Goal: Find specific page/section: Find specific page/section

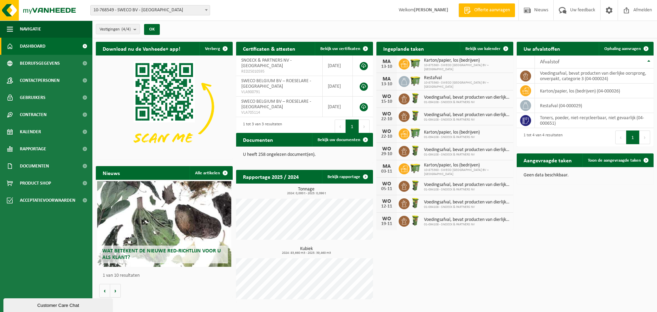
click at [206, 11] on span at bounding box center [206, 9] width 7 height 9
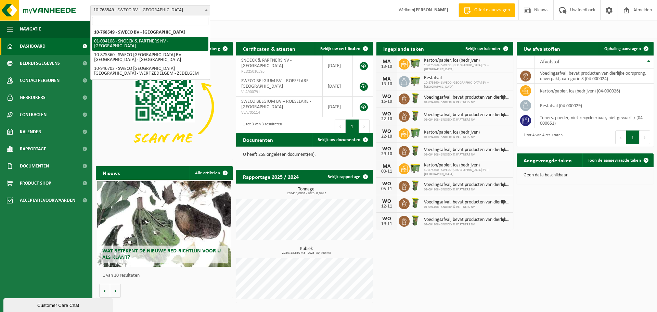
select select "25881"
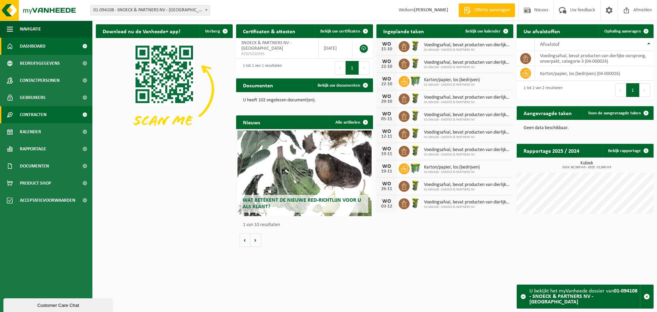
click at [29, 115] on span "Contracten" at bounding box center [33, 114] width 27 height 17
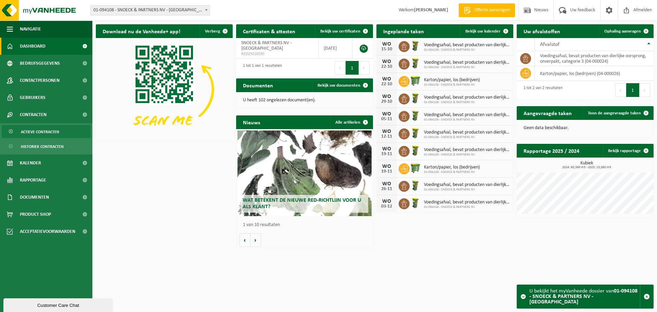
click at [56, 129] on span "Actieve contracten" at bounding box center [40, 131] width 38 height 13
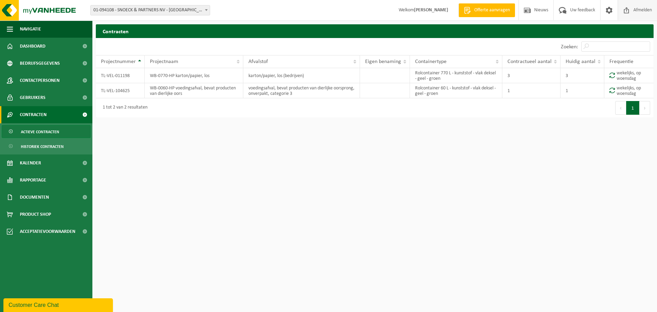
click at [630, 11] on span at bounding box center [627, 10] width 10 height 20
